Goal: Information Seeking & Learning: Learn about a topic

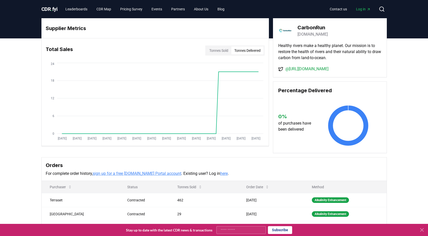
click at [248, 50] on button "Tonnes Delivered" at bounding box center [247, 50] width 32 height 8
click at [225, 55] on div "Tonnes Sold Tonnes Delivered" at bounding box center [234, 50] width 59 height 10
click at [218, 49] on button "Tonnes Sold" at bounding box center [218, 50] width 25 height 8
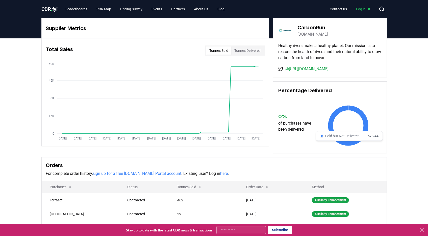
click at [336, 118] on icon at bounding box center [348, 125] width 40 height 40
click at [298, 90] on h3 "Percentage Delivered" at bounding box center [329, 91] width 103 height 8
click at [248, 49] on button "Tonnes Delivered" at bounding box center [247, 50] width 32 height 8
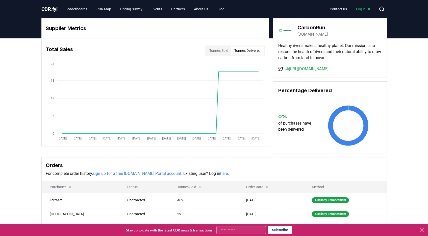
click at [220, 49] on button "Tonnes Sold" at bounding box center [218, 50] width 25 height 8
click at [237, 48] on button "Tonnes Delivered" at bounding box center [247, 50] width 32 height 8
click at [220, 53] on button "Tonnes Sold" at bounding box center [218, 50] width 25 height 8
